Goal: Check status: Check status

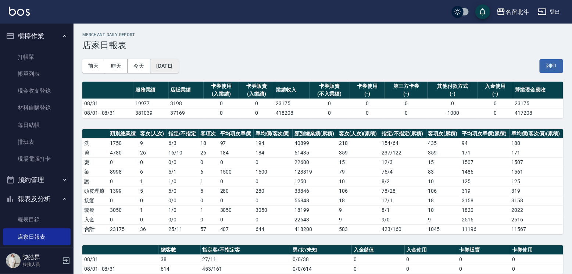
scroll to position [122, 0]
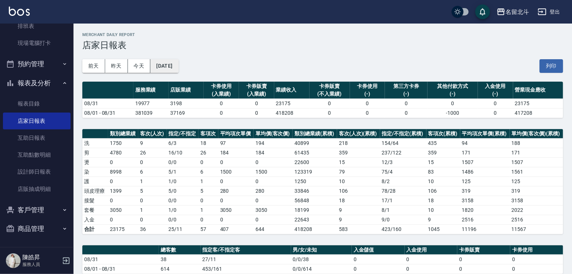
click at [178, 61] on button "[DATE]" at bounding box center [164, 66] width 28 height 14
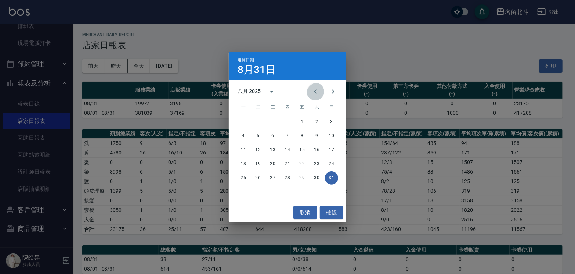
click at [313, 94] on icon "Previous month" at bounding box center [315, 91] width 9 height 9
click at [312, 94] on icon "Previous month" at bounding box center [315, 91] width 9 height 9
click at [314, 93] on icon "Previous month" at bounding box center [315, 91] width 9 height 9
click at [314, 92] on icon "Previous month" at bounding box center [315, 91] width 3 height 4
click at [273, 177] on button "30" at bounding box center [272, 177] width 13 height 13
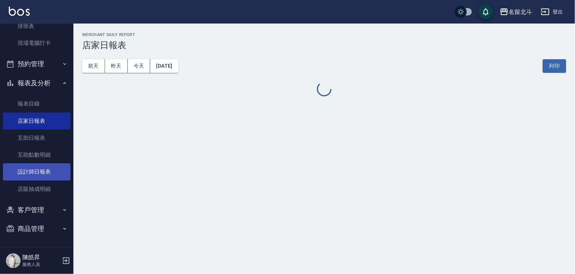
click at [46, 173] on link "設計師日報表" at bounding box center [37, 171] width 68 height 17
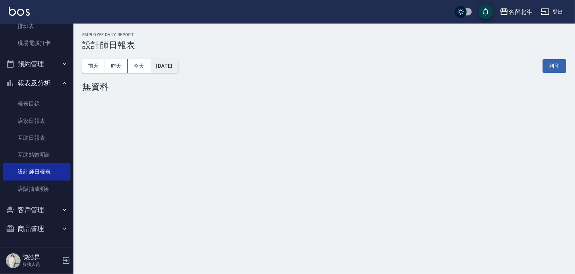
click at [178, 68] on button "[DATE]" at bounding box center [164, 66] width 28 height 14
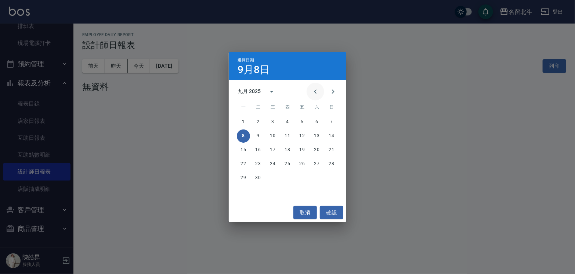
click at [312, 90] on icon "Previous month" at bounding box center [315, 91] width 9 height 9
click at [311, 92] on icon "Previous month" at bounding box center [315, 91] width 9 height 9
click at [311, 91] on icon "Previous month" at bounding box center [315, 91] width 9 height 9
click at [311, 95] on icon "Previous month" at bounding box center [315, 91] width 9 height 9
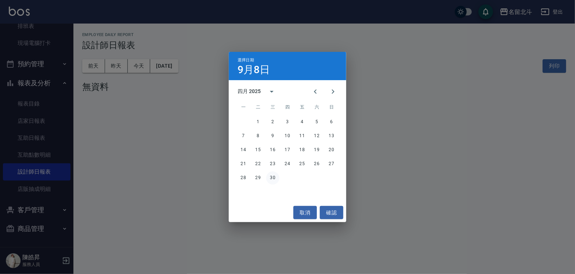
click at [274, 178] on button "30" at bounding box center [272, 177] width 13 height 13
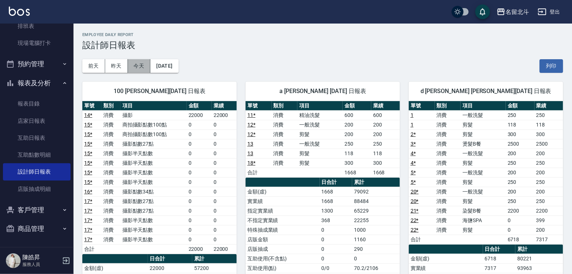
click at [137, 64] on button "今天" at bounding box center [139, 66] width 23 height 14
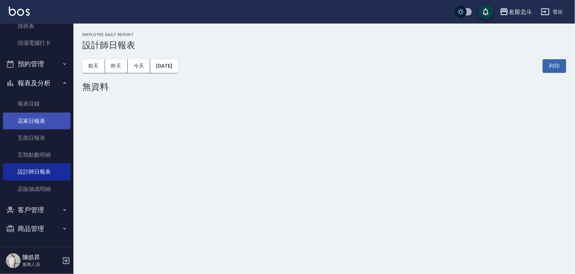
click at [29, 123] on link "店家日報表" at bounding box center [37, 120] width 68 height 17
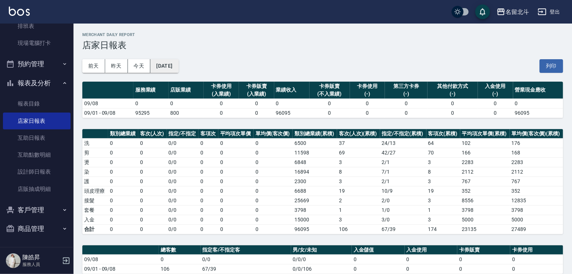
click at [173, 64] on button "[DATE]" at bounding box center [164, 66] width 28 height 14
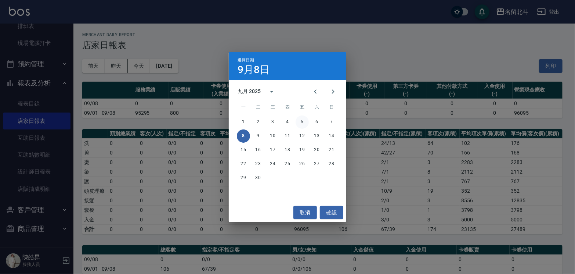
click at [300, 125] on button "5" at bounding box center [302, 121] width 13 height 13
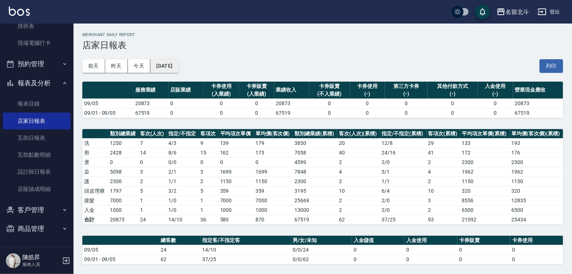
click at [175, 63] on button "[DATE]" at bounding box center [164, 66] width 28 height 14
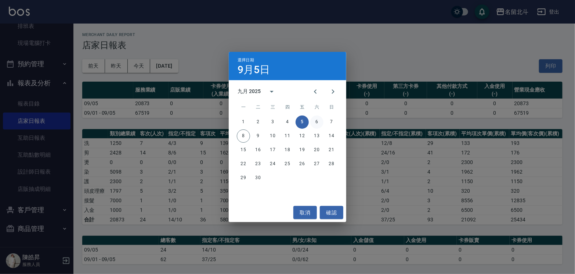
click at [316, 119] on button "6" at bounding box center [316, 121] width 13 height 13
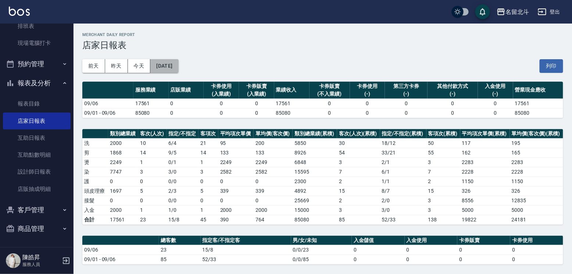
click at [166, 64] on button "[DATE]" at bounding box center [164, 66] width 28 height 14
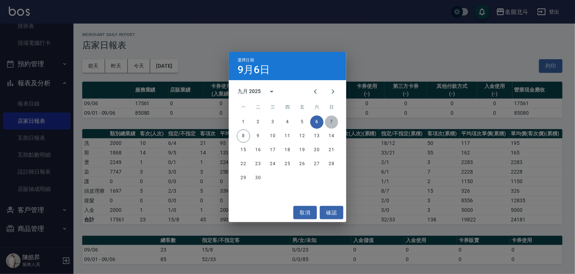
click at [334, 121] on button "7" at bounding box center [331, 121] width 13 height 13
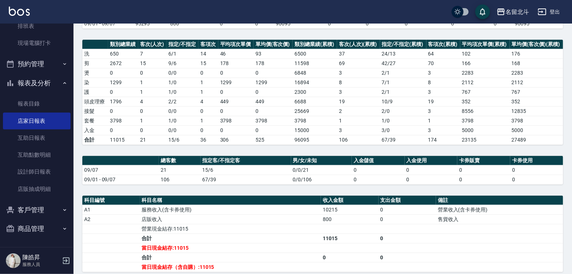
scroll to position [181, 0]
